Goal: Information Seeking & Learning: Learn about a topic

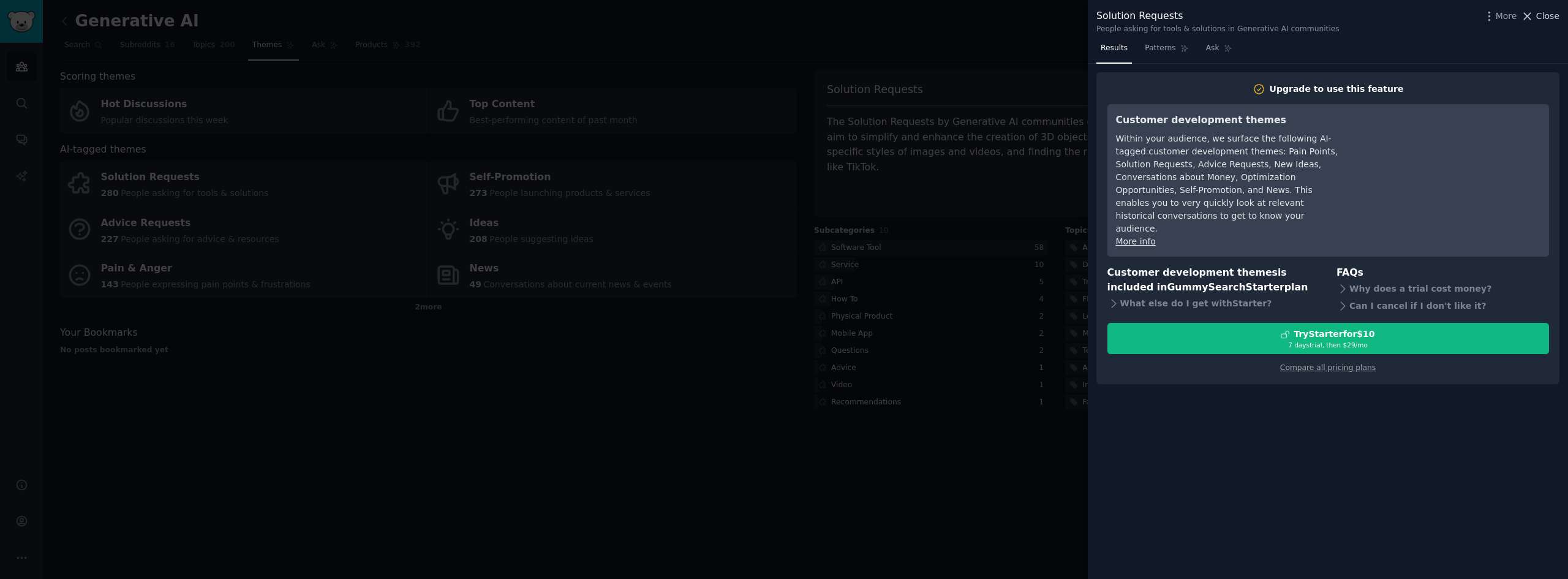
click at [1541, 15] on span "Close" at bounding box center [1547, 16] width 23 height 13
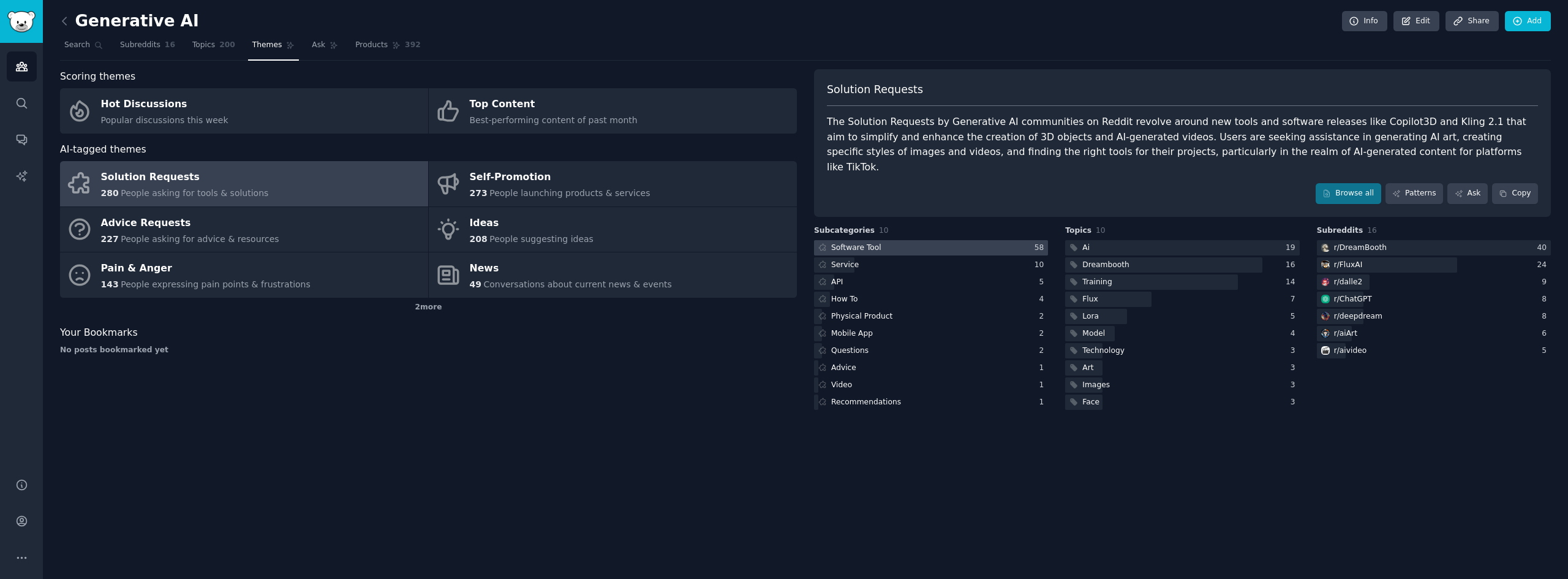
click at [867, 242] on div "Software Tool" at bounding box center [856, 248] width 50 height 11
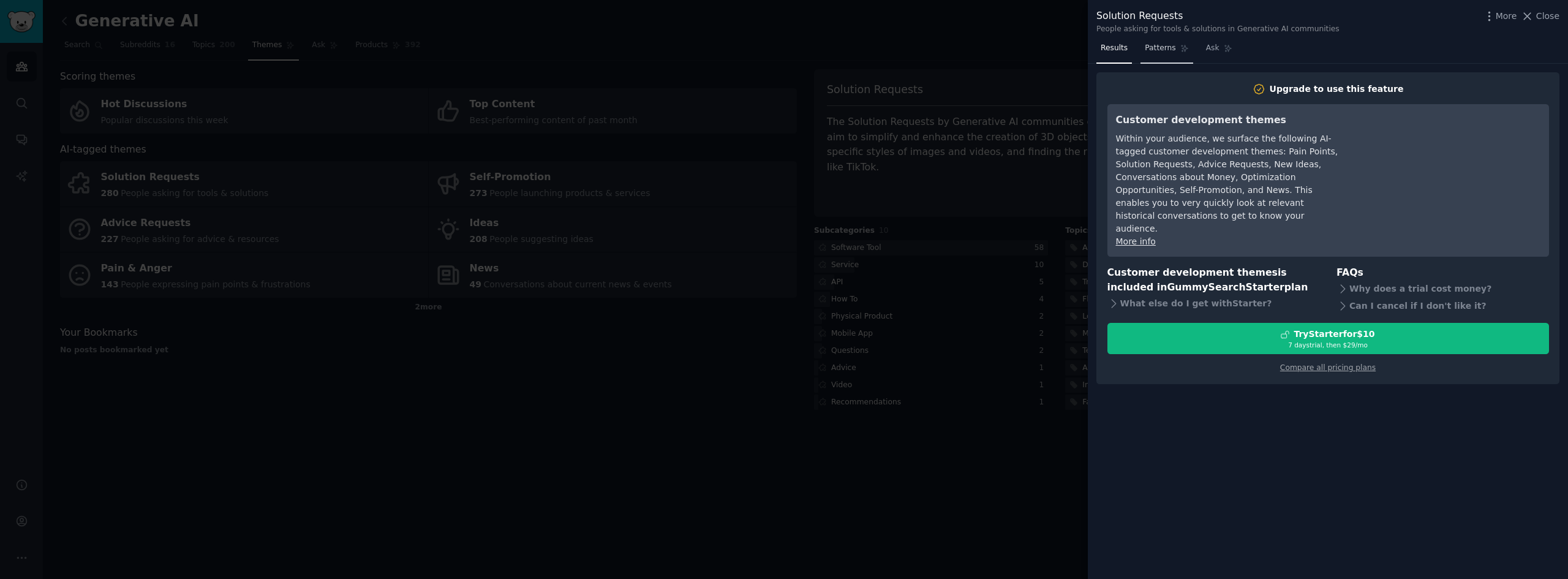
click at [1146, 51] on span "Patterns" at bounding box center [1160, 49] width 30 height 11
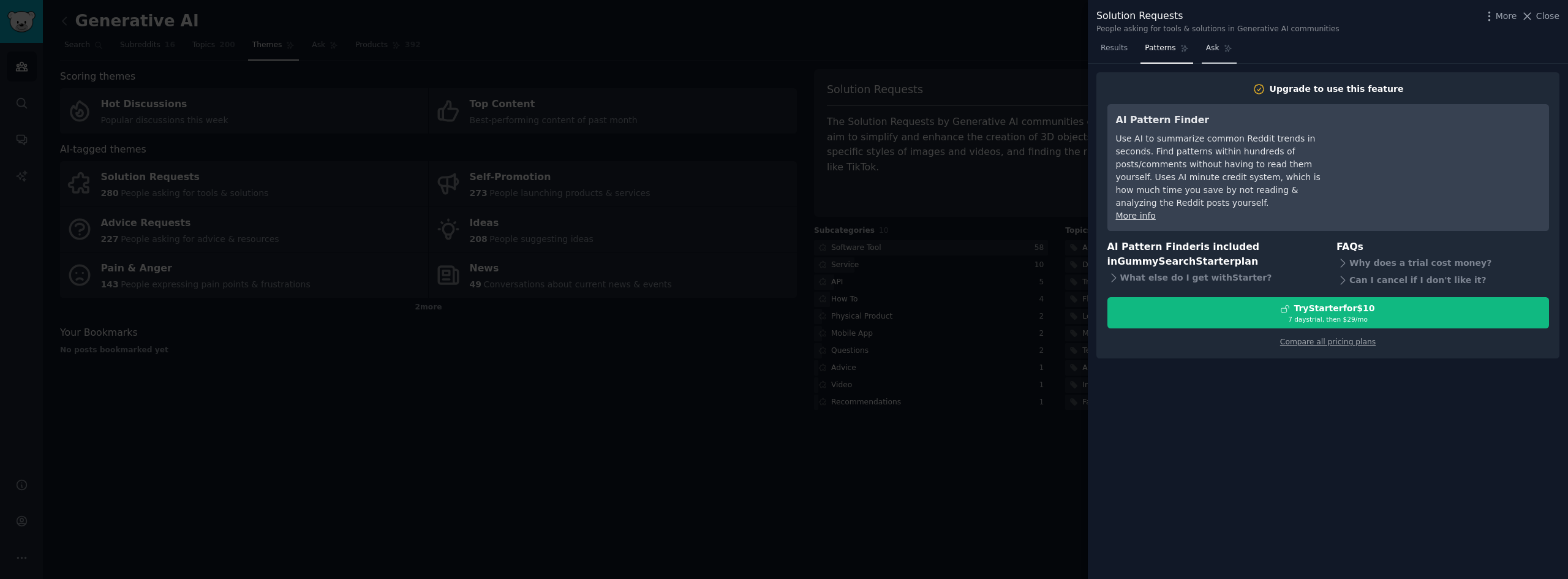
click at [1212, 49] on span "Ask" at bounding box center [1213, 49] width 14 height 11
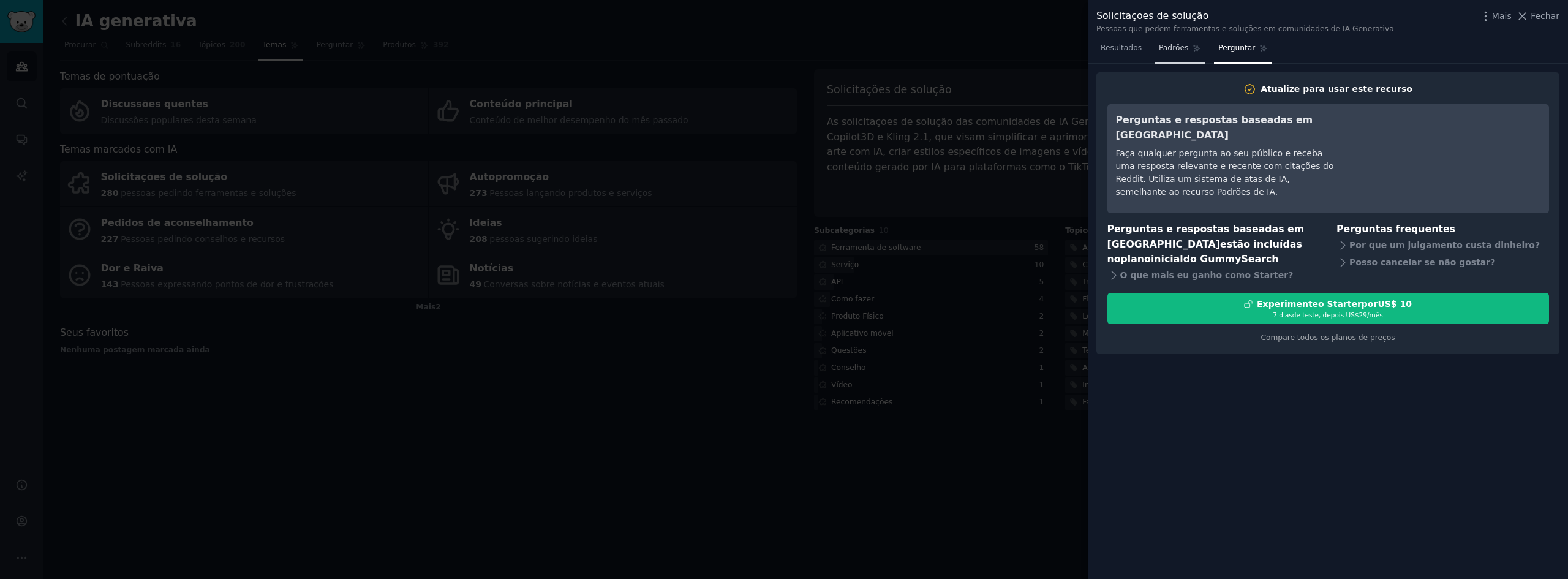
click at [1162, 41] on link "Padrões" at bounding box center [1180, 51] width 51 height 25
